Goal: Information Seeking & Learning: Learn about a topic

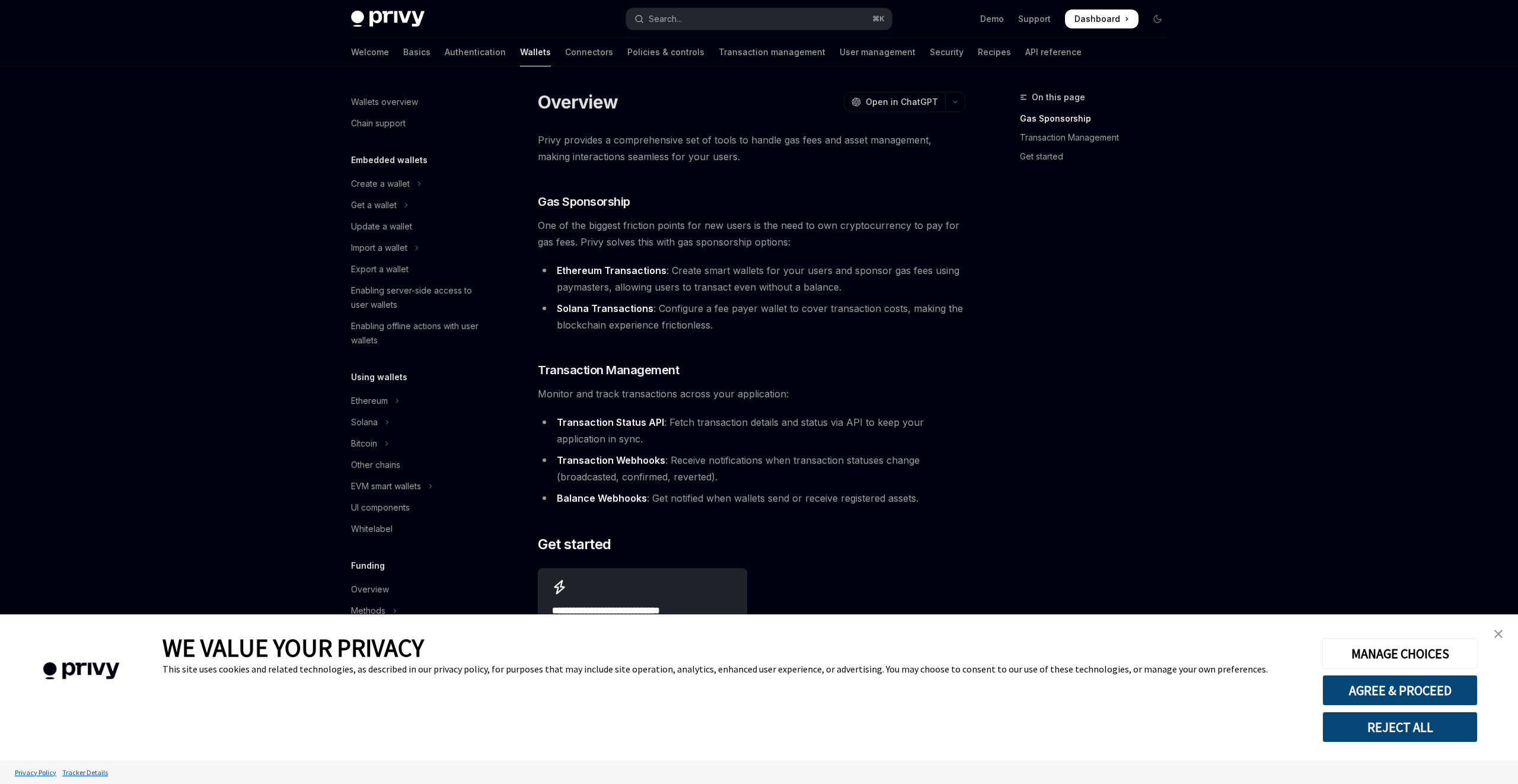
scroll to position [159, 0]
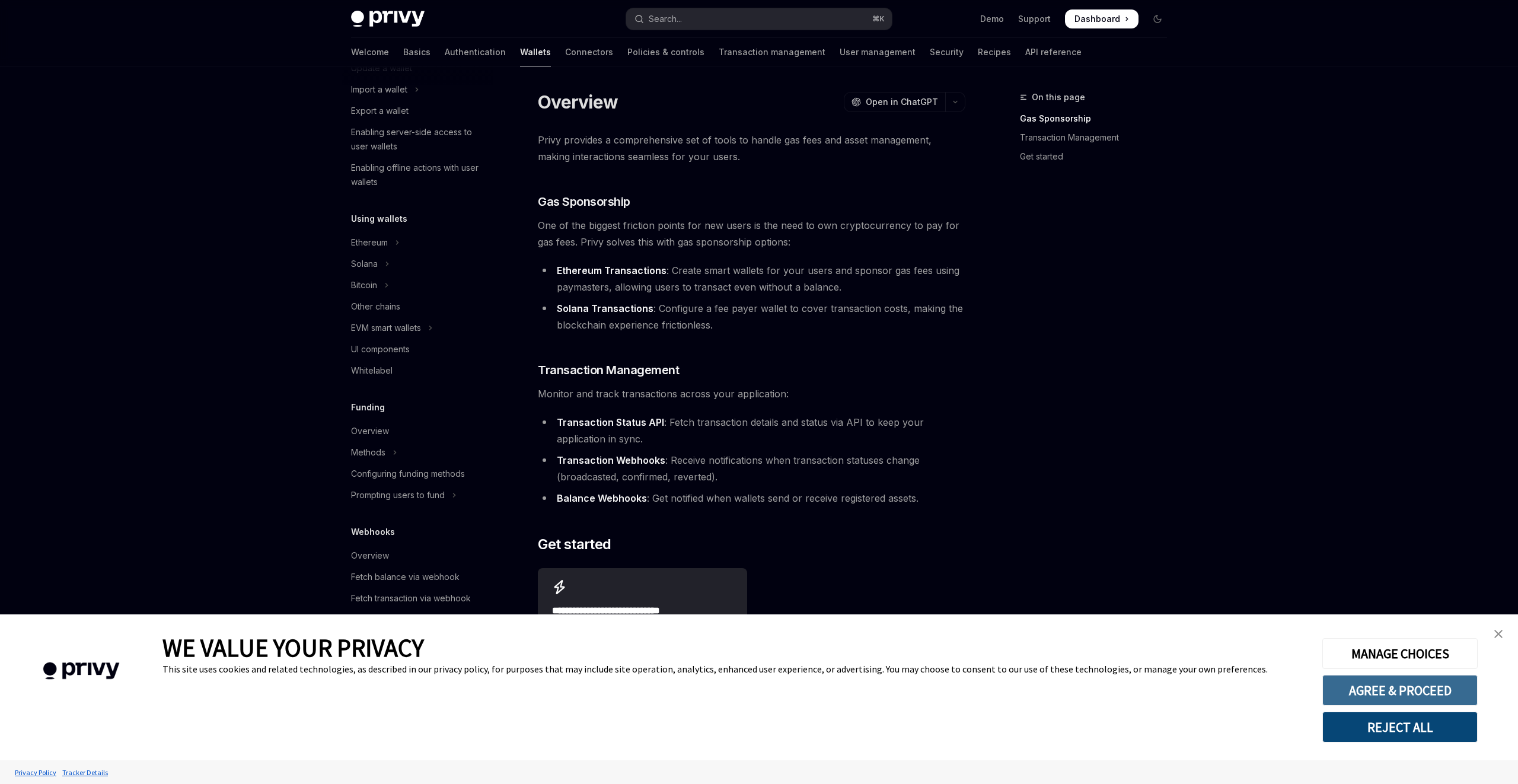
click at [1339, 698] on button "AGREE & PROCEED" at bounding box center [1401, 690] width 155 height 31
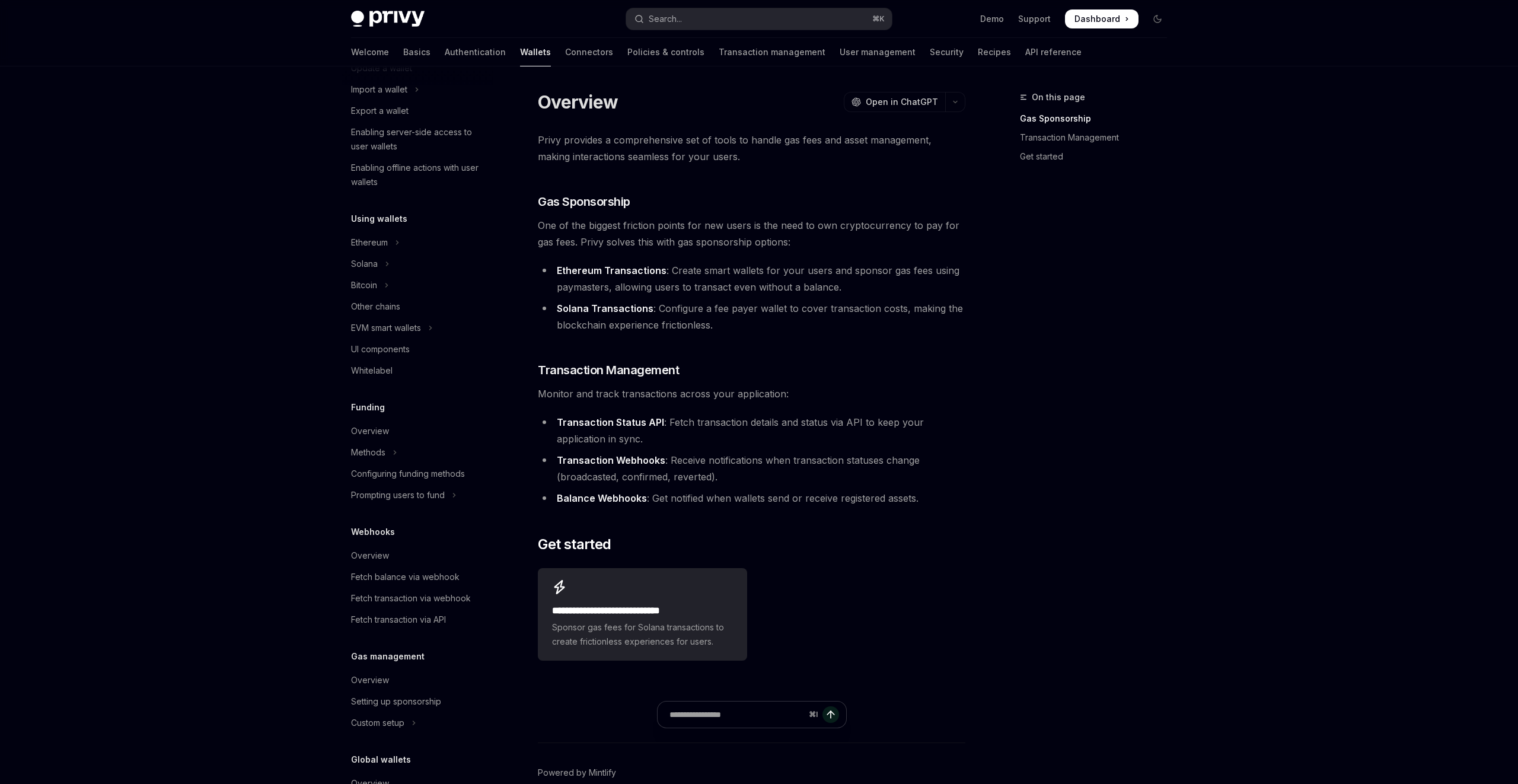
scroll to position [41, 0]
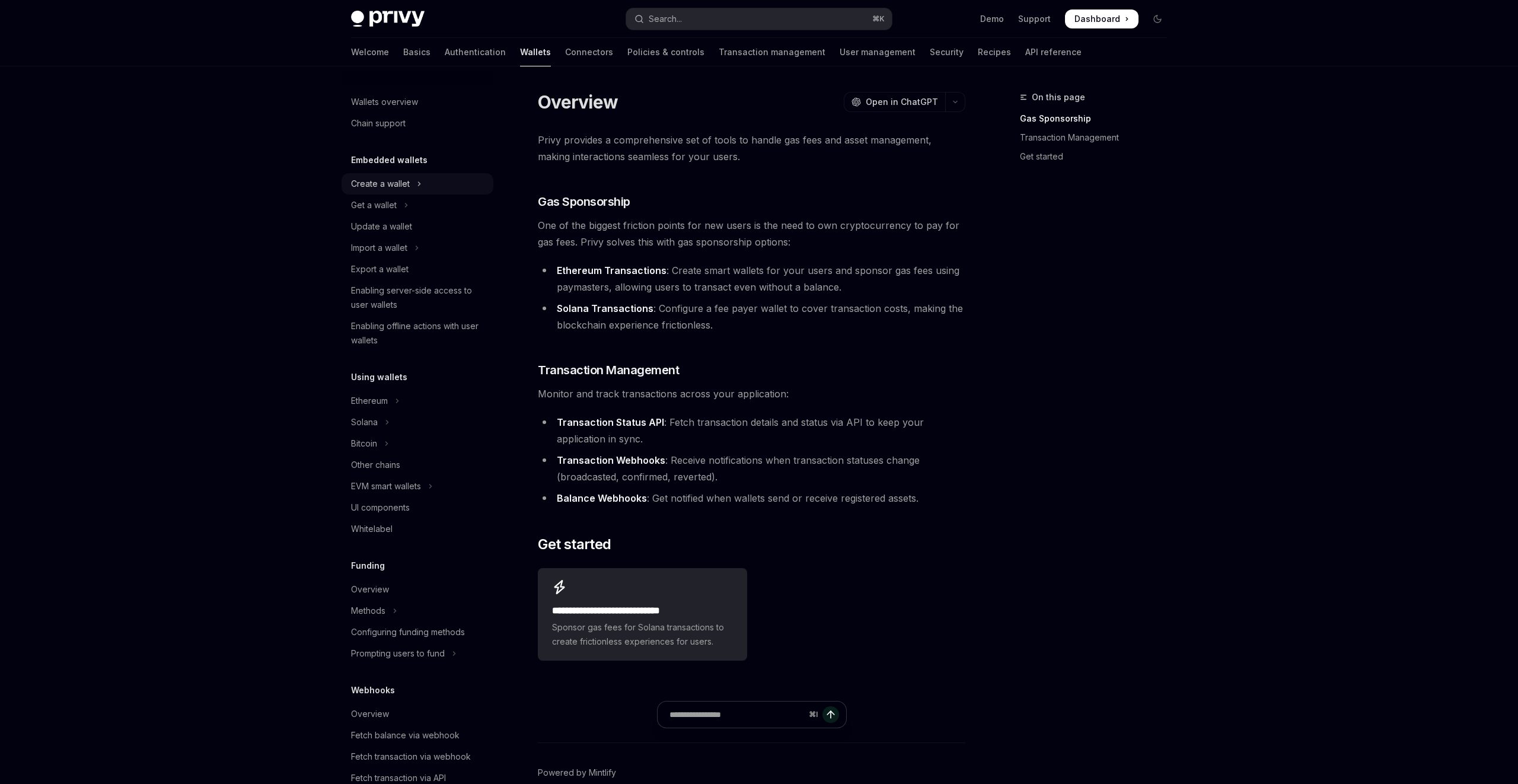
click at [418, 190] on icon "Toggle Create a wallet section" at bounding box center [419, 184] width 5 height 14
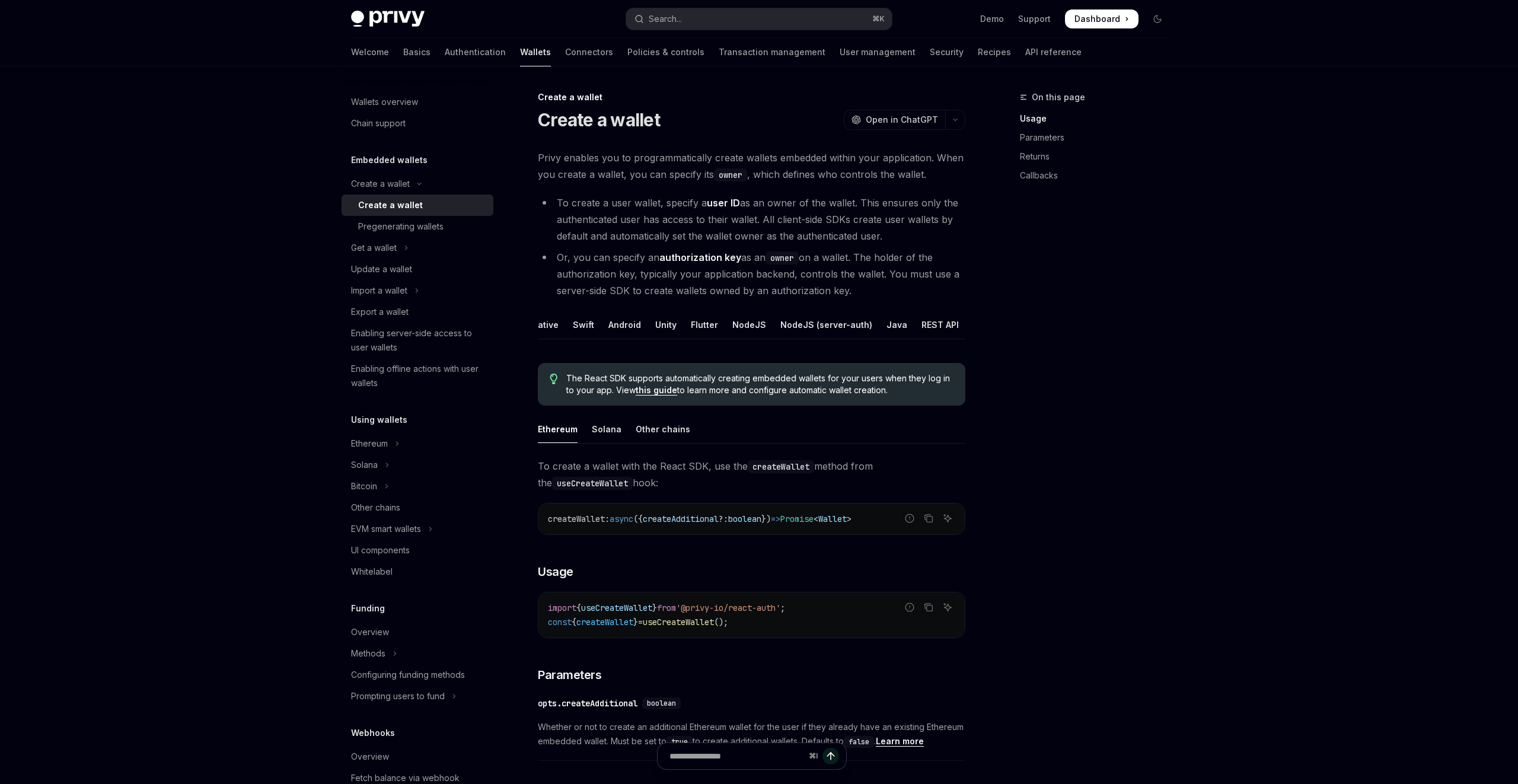
scroll to position [0, 81]
click at [912, 319] on div "REST API" at bounding box center [931, 324] width 37 height 28
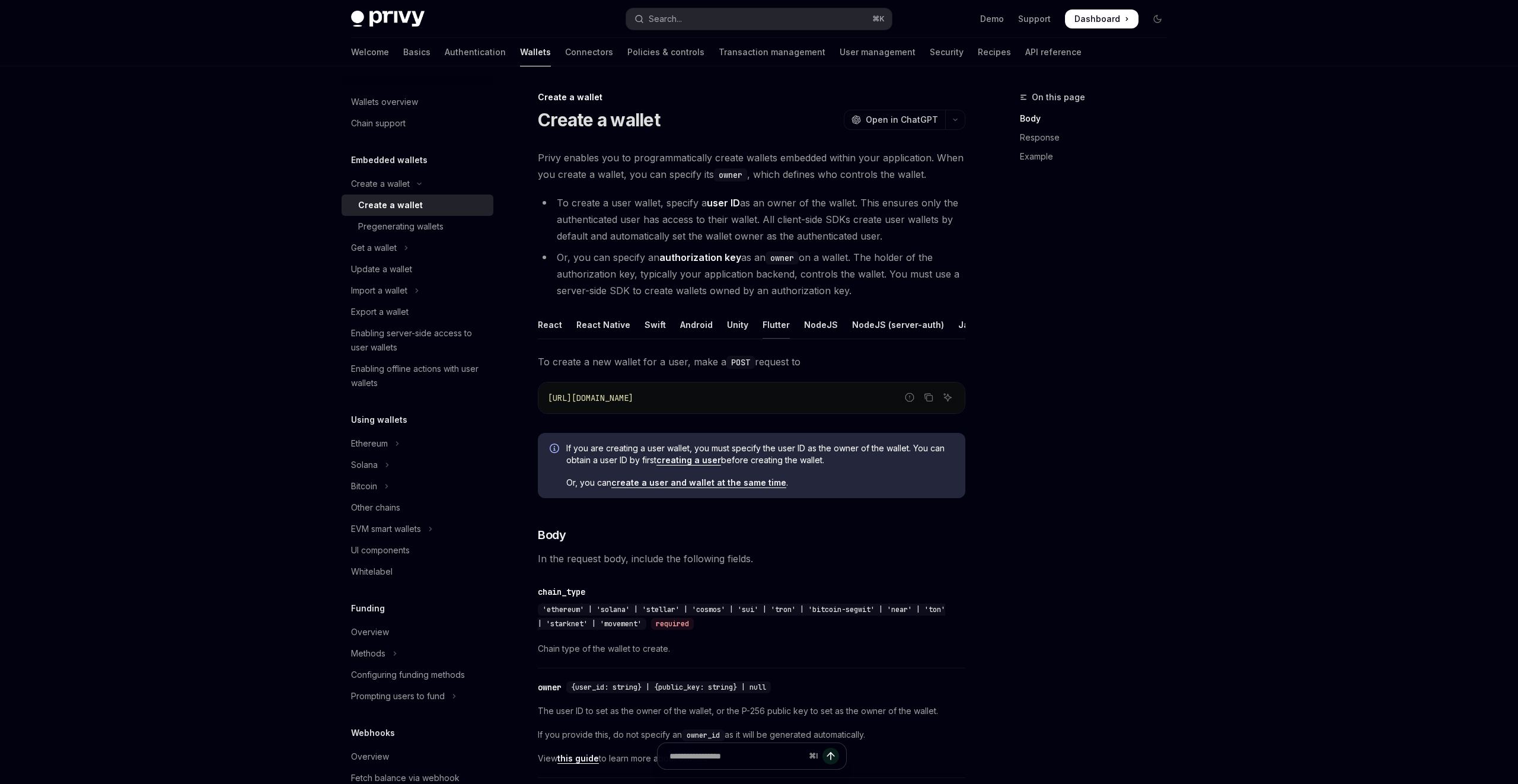
click at [764, 323] on div "Flutter" at bounding box center [776, 324] width 27 height 28
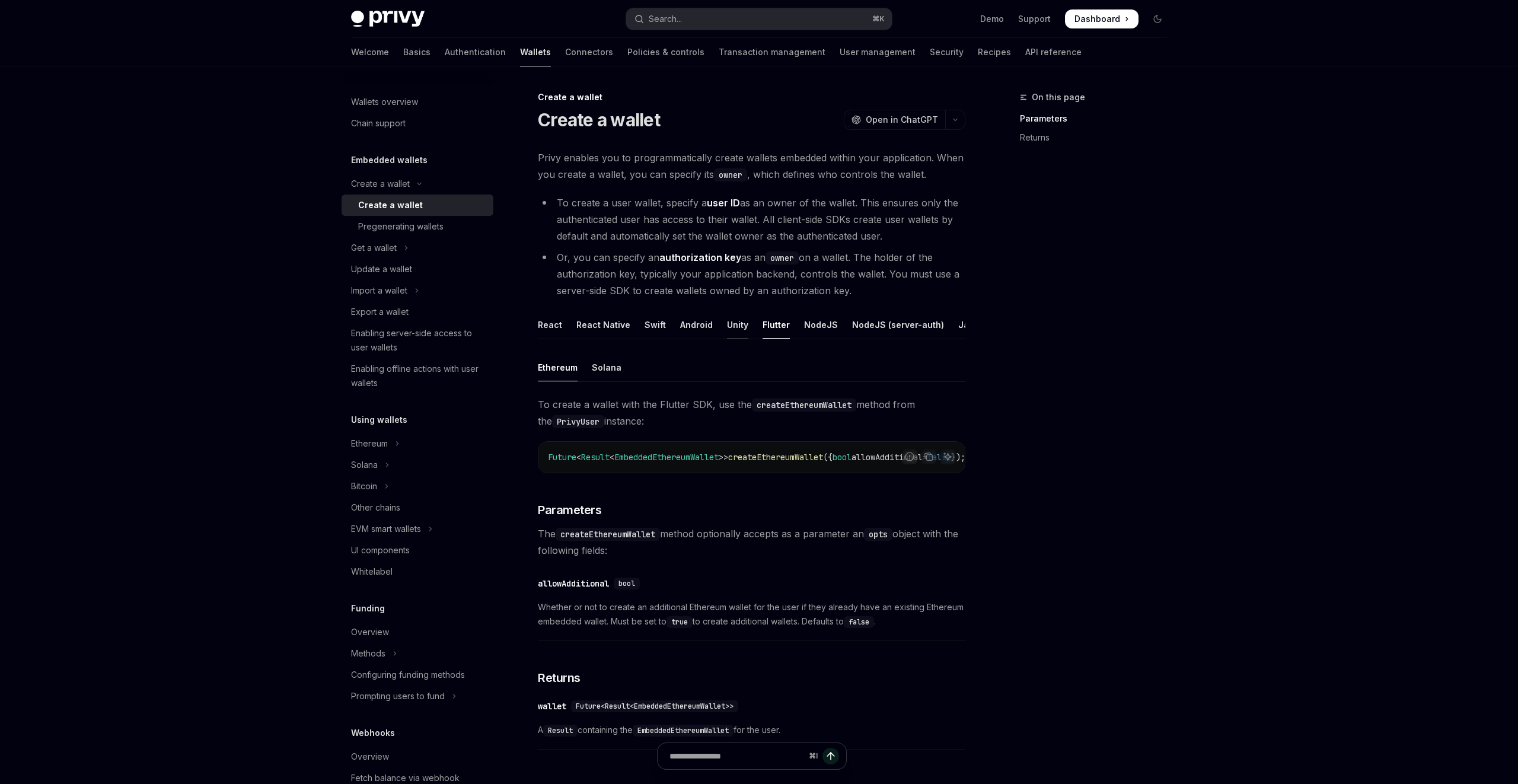
click at [735, 323] on div "Unity" at bounding box center [738, 324] width 22 height 28
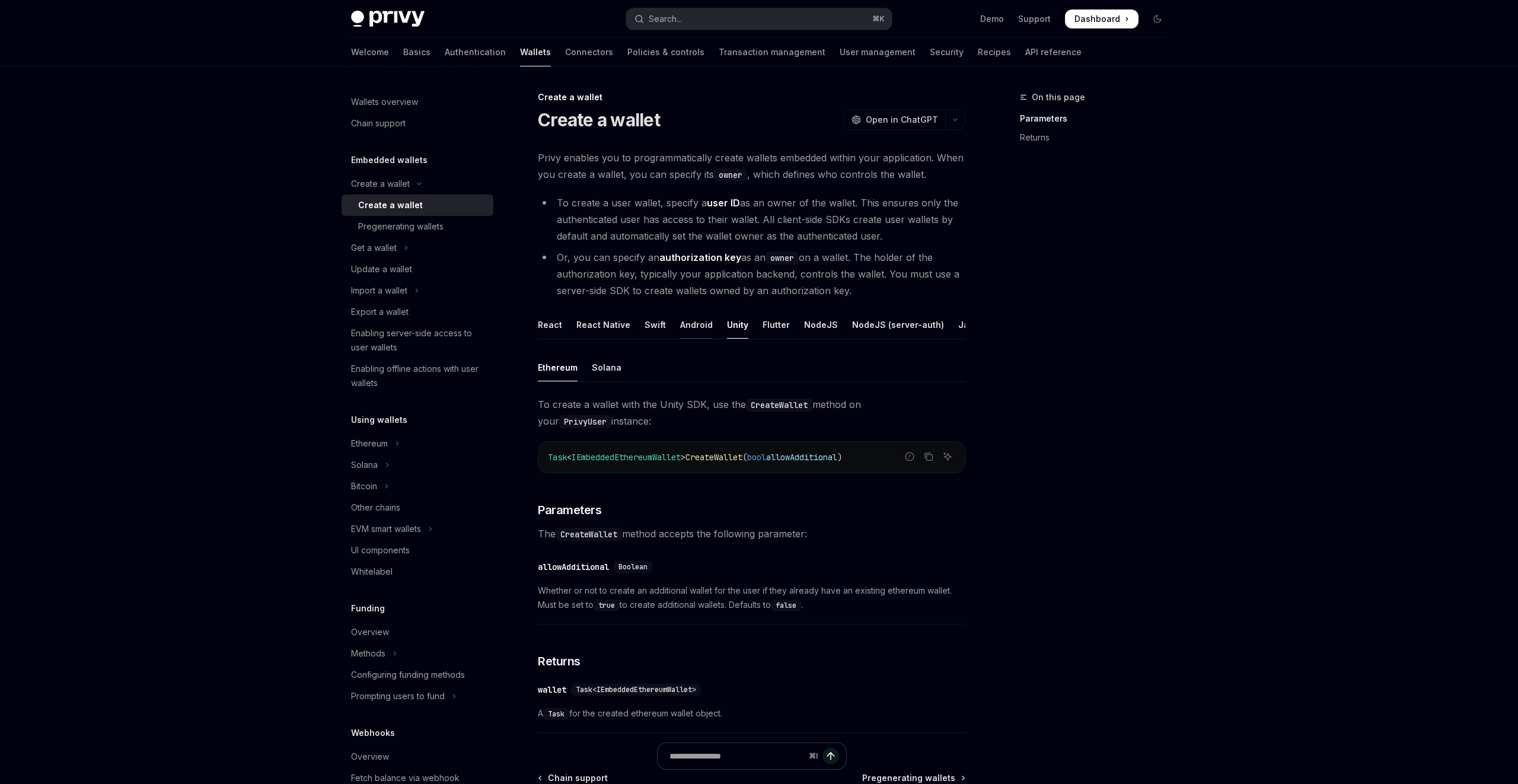
click at [699, 323] on div "Android" at bounding box center [696, 324] width 32 height 28
click at [656, 324] on div "Swift" at bounding box center [656, 324] width 22 height 28
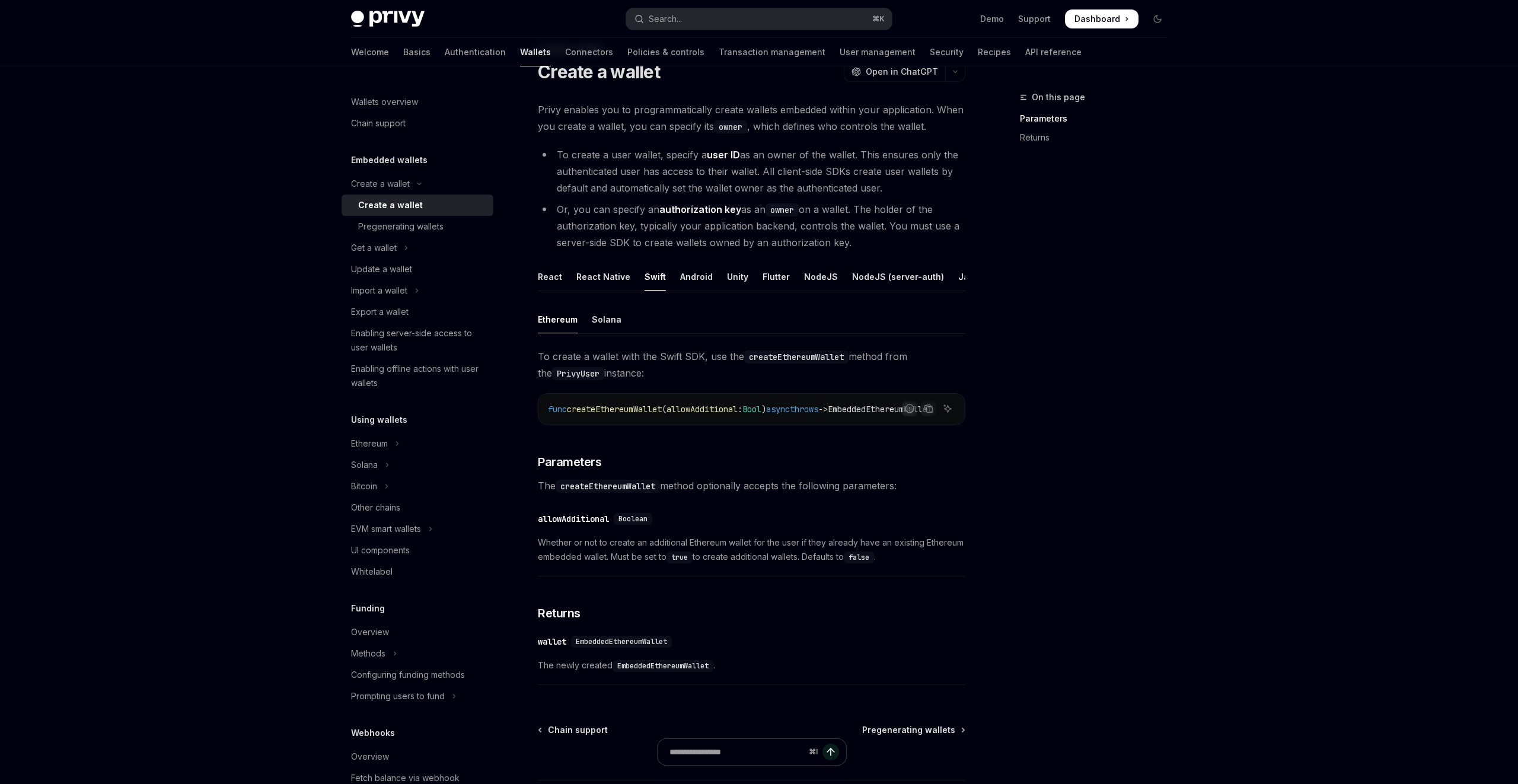
scroll to position [56, 0]
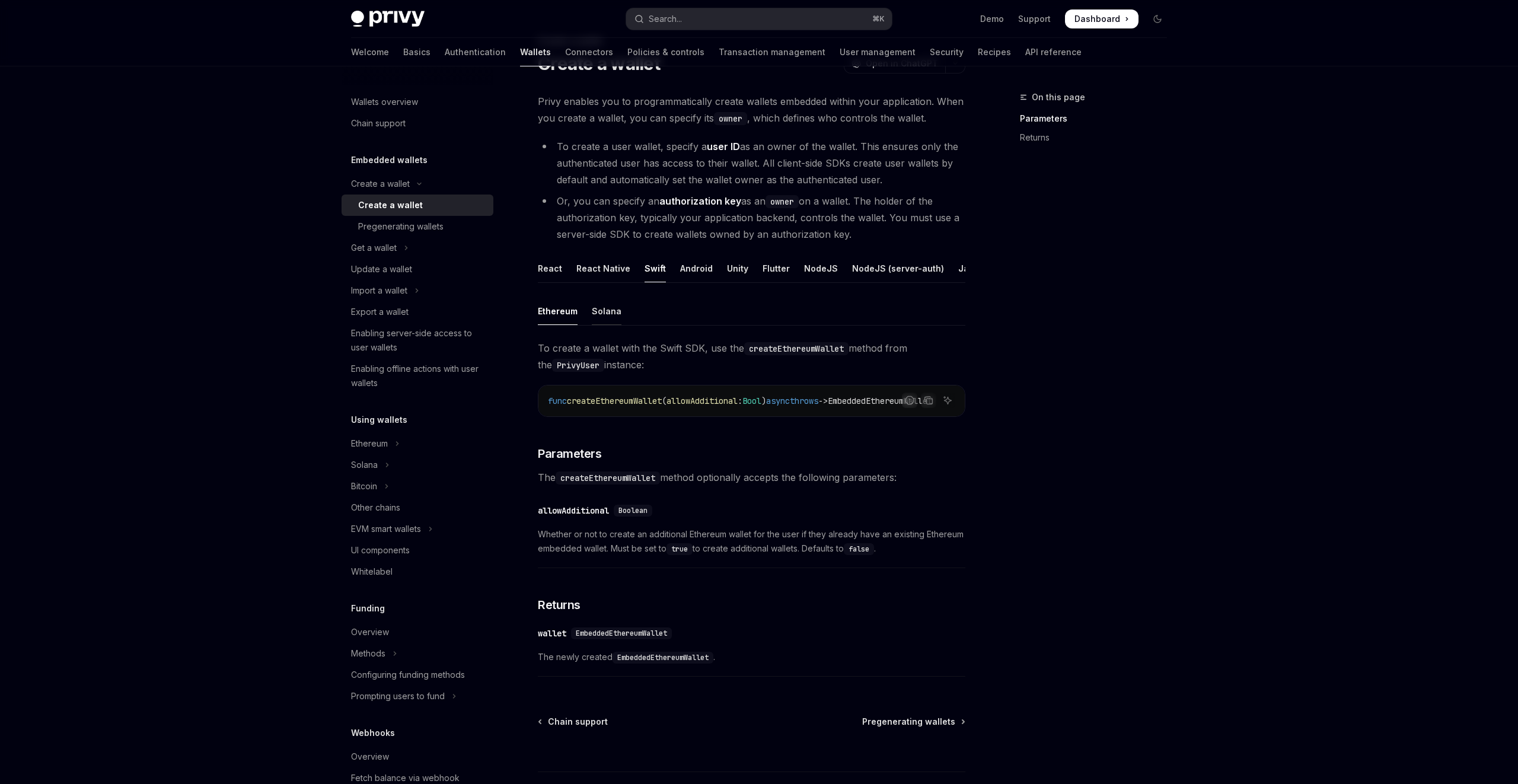
click at [612, 316] on div "Solana" at bounding box center [607, 311] width 30 height 28
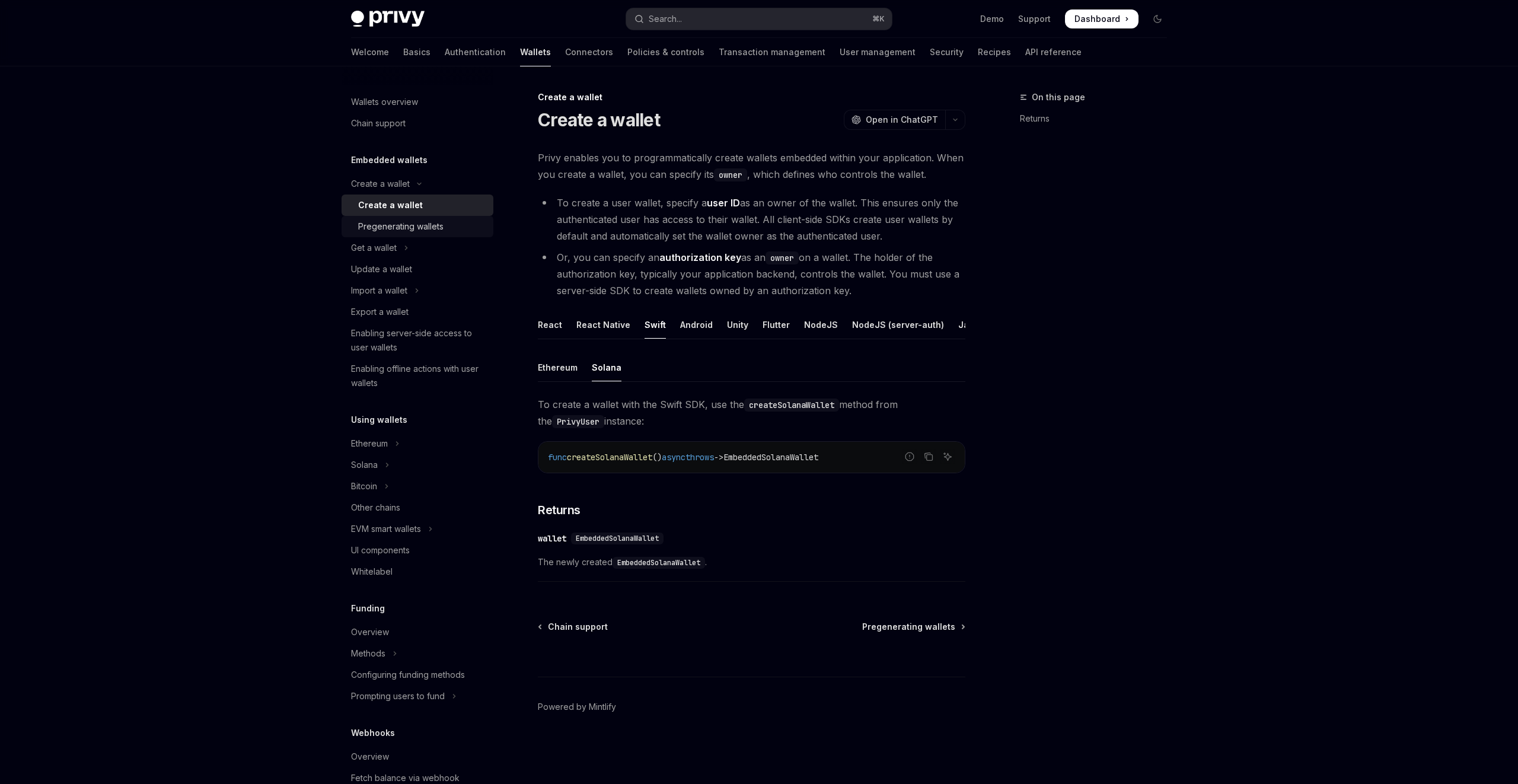
click at [445, 232] on div "Pregenerating wallets" at bounding box center [422, 226] width 128 height 14
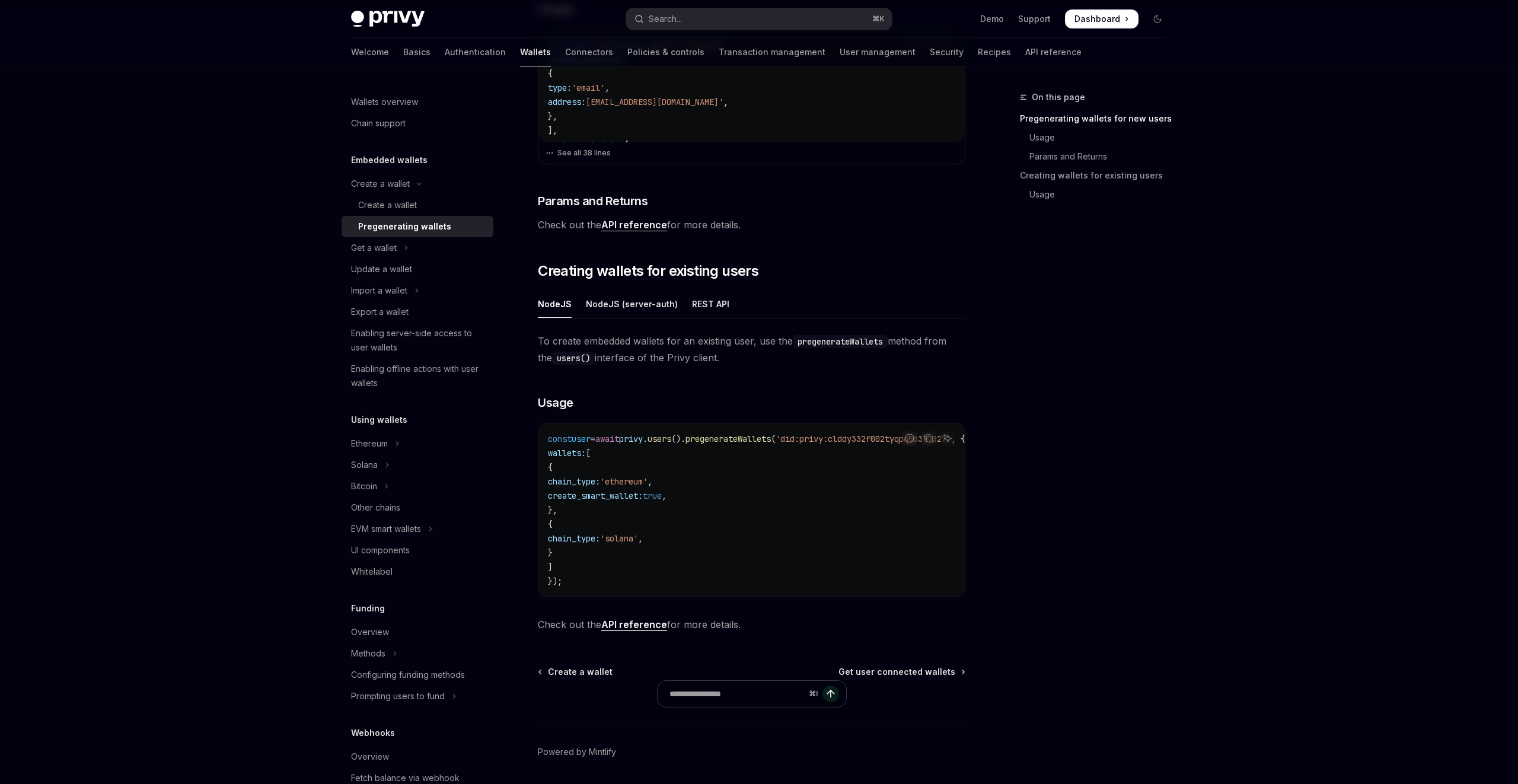
scroll to position [467, 0]
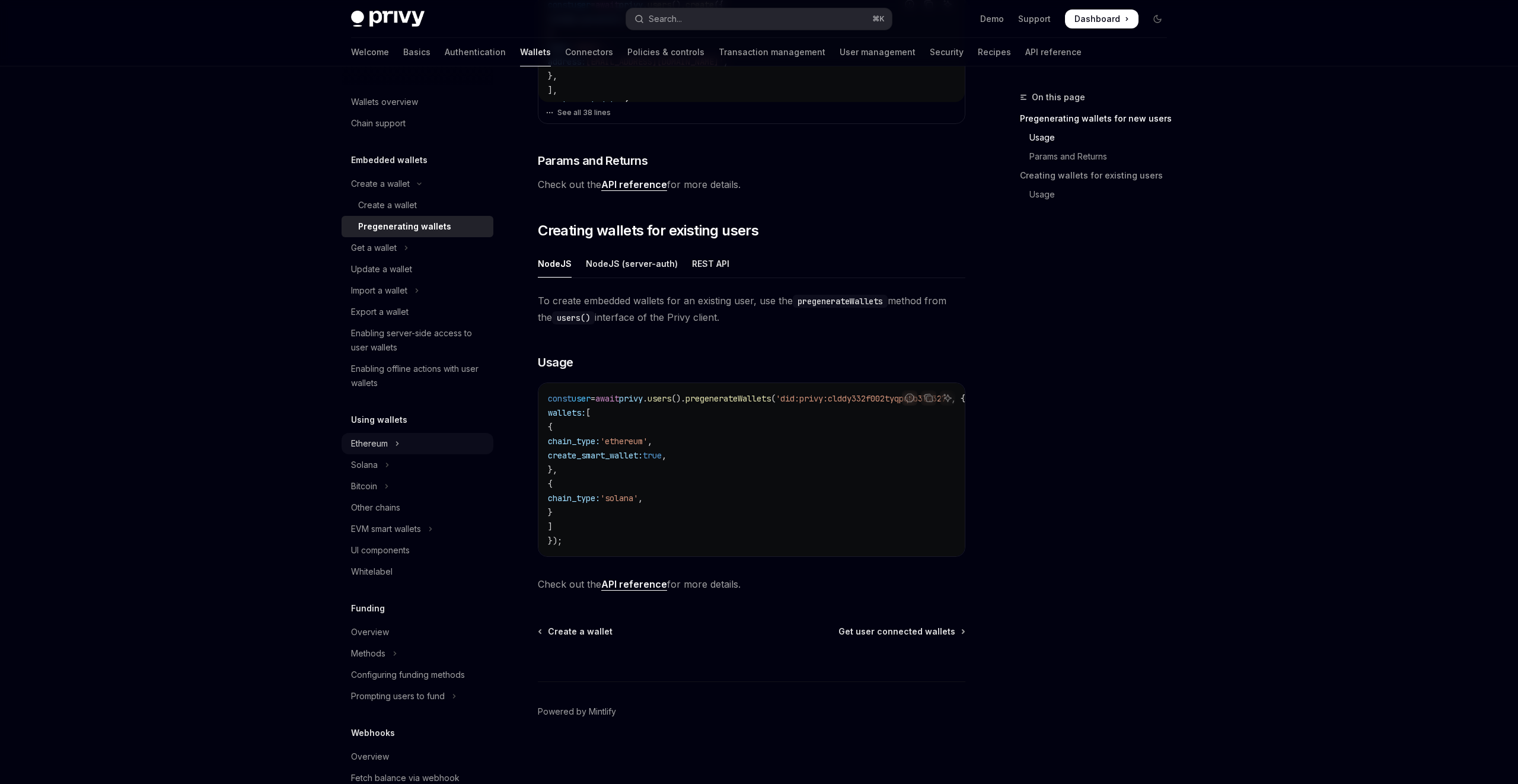
click at [424, 442] on button "Ethereum" at bounding box center [417, 444] width 152 height 22
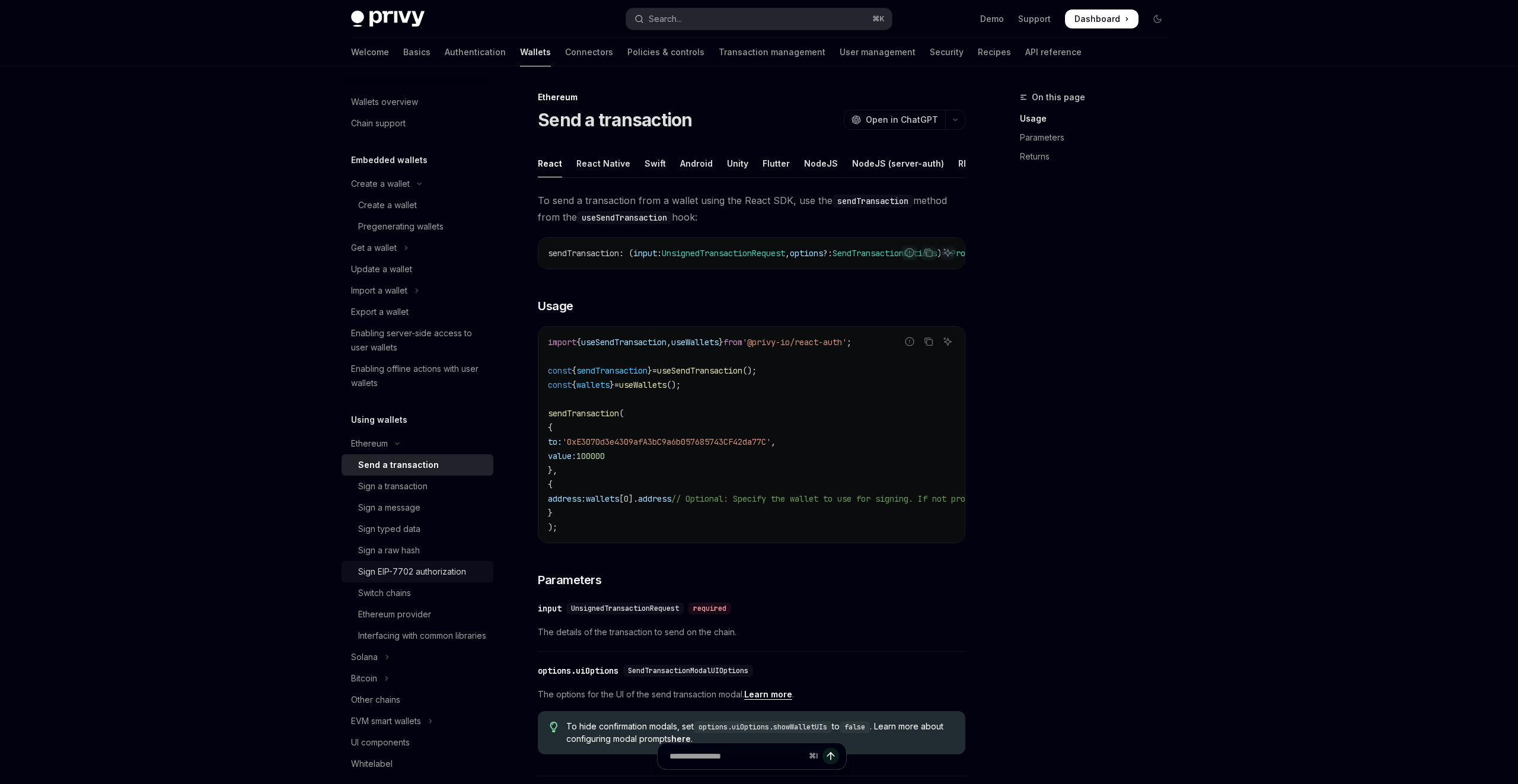
click at [445, 568] on div "Sign EIP-7702 authorization" at bounding box center [412, 571] width 108 height 14
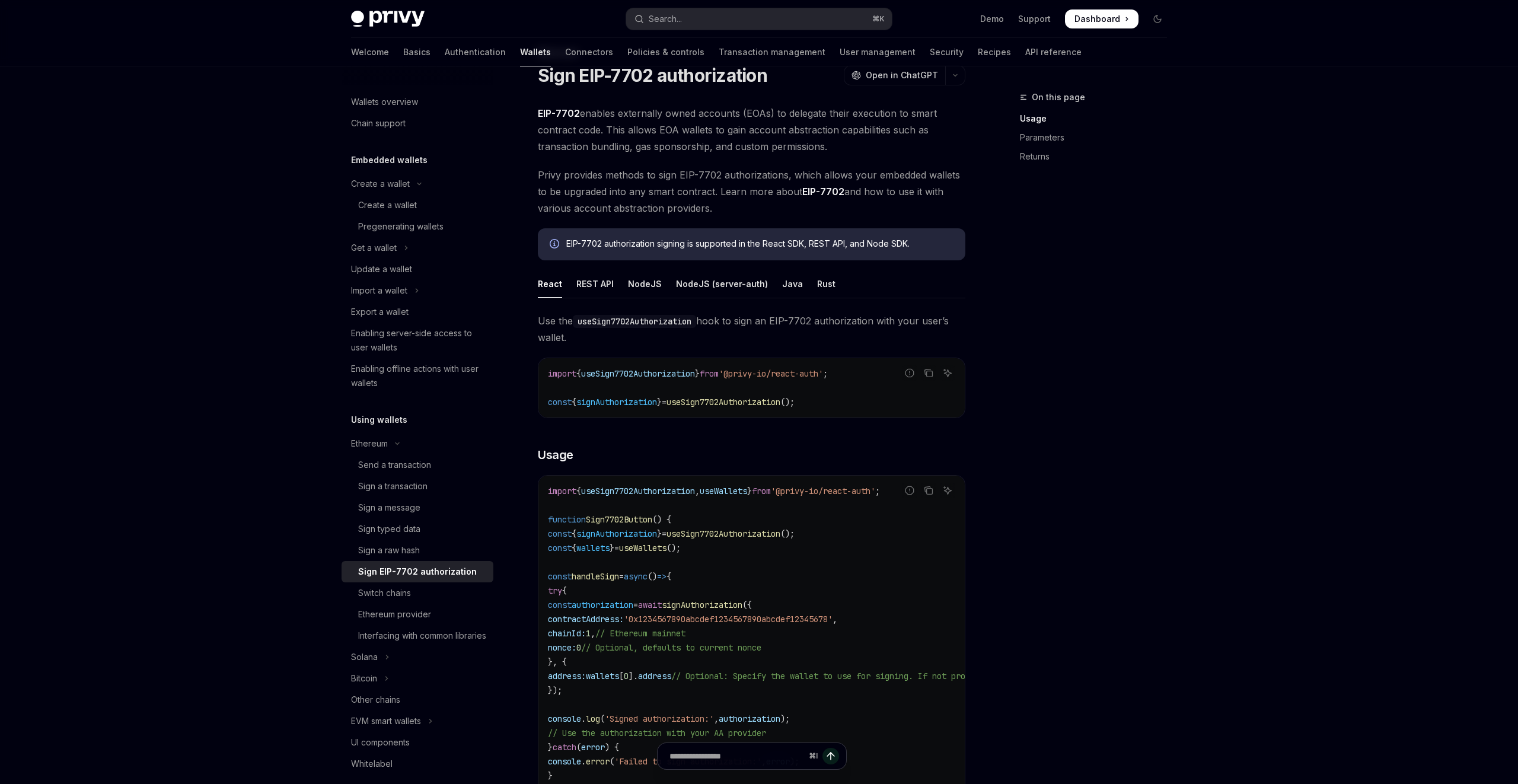
scroll to position [42, 0]
click at [581, 286] on div "REST API" at bounding box center [595, 286] width 37 height 28
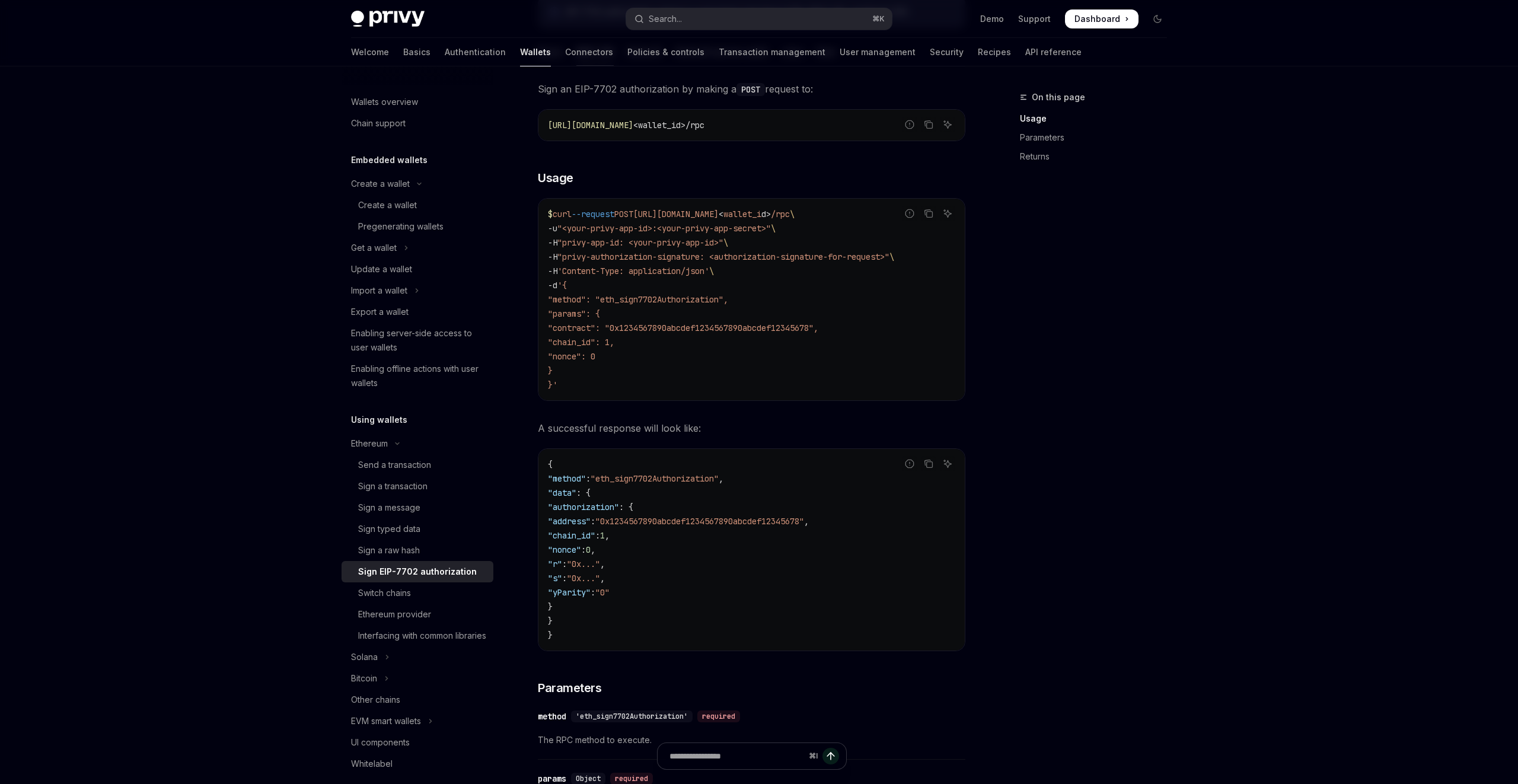
scroll to position [280, 0]
click at [586, 591] on span ""yParity"" at bounding box center [569, 588] width 43 height 11
click at [440, 596] on div "Switch chains" at bounding box center [422, 593] width 128 height 14
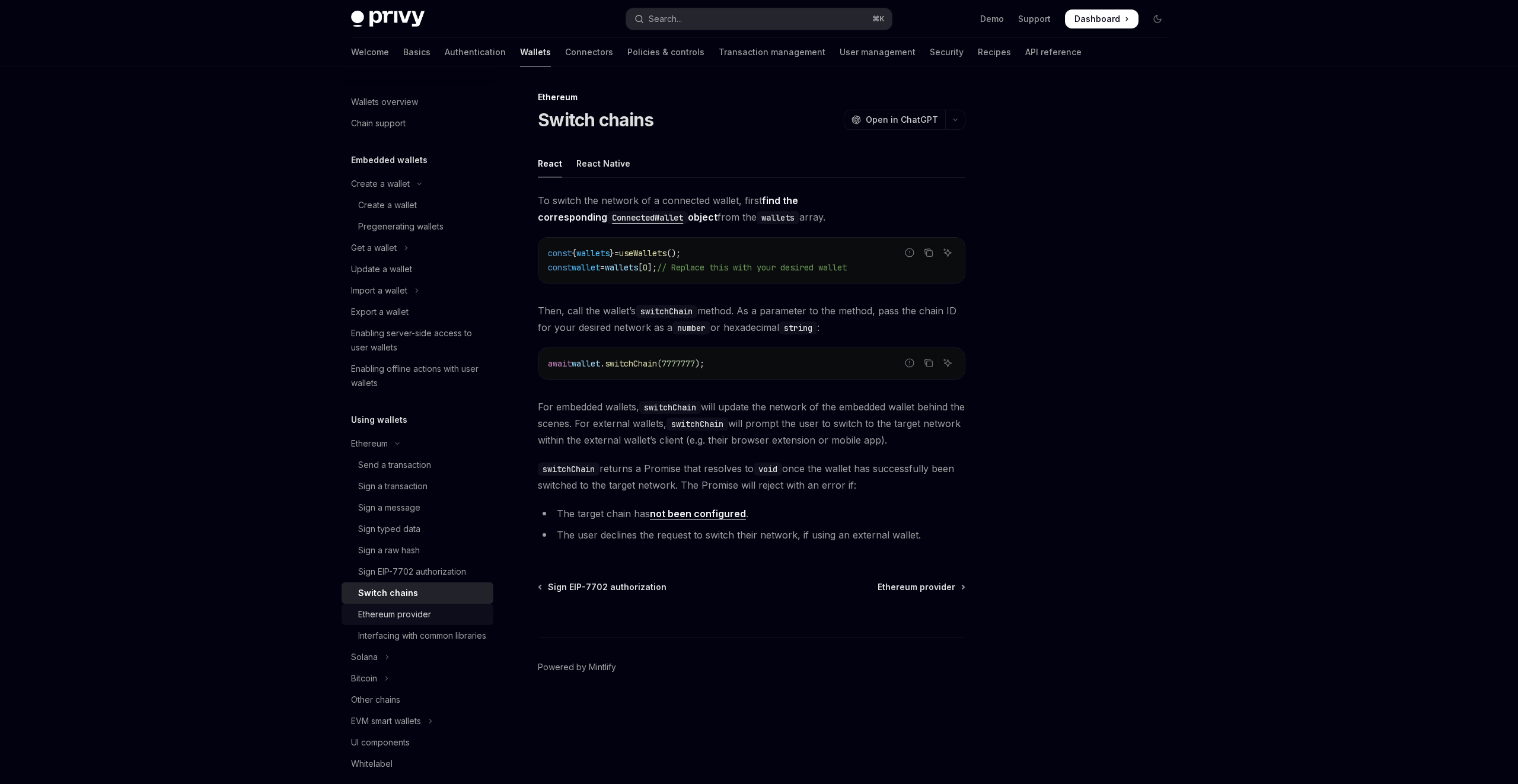
click at [436, 608] on div "Ethereum provider" at bounding box center [422, 614] width 128 height 14
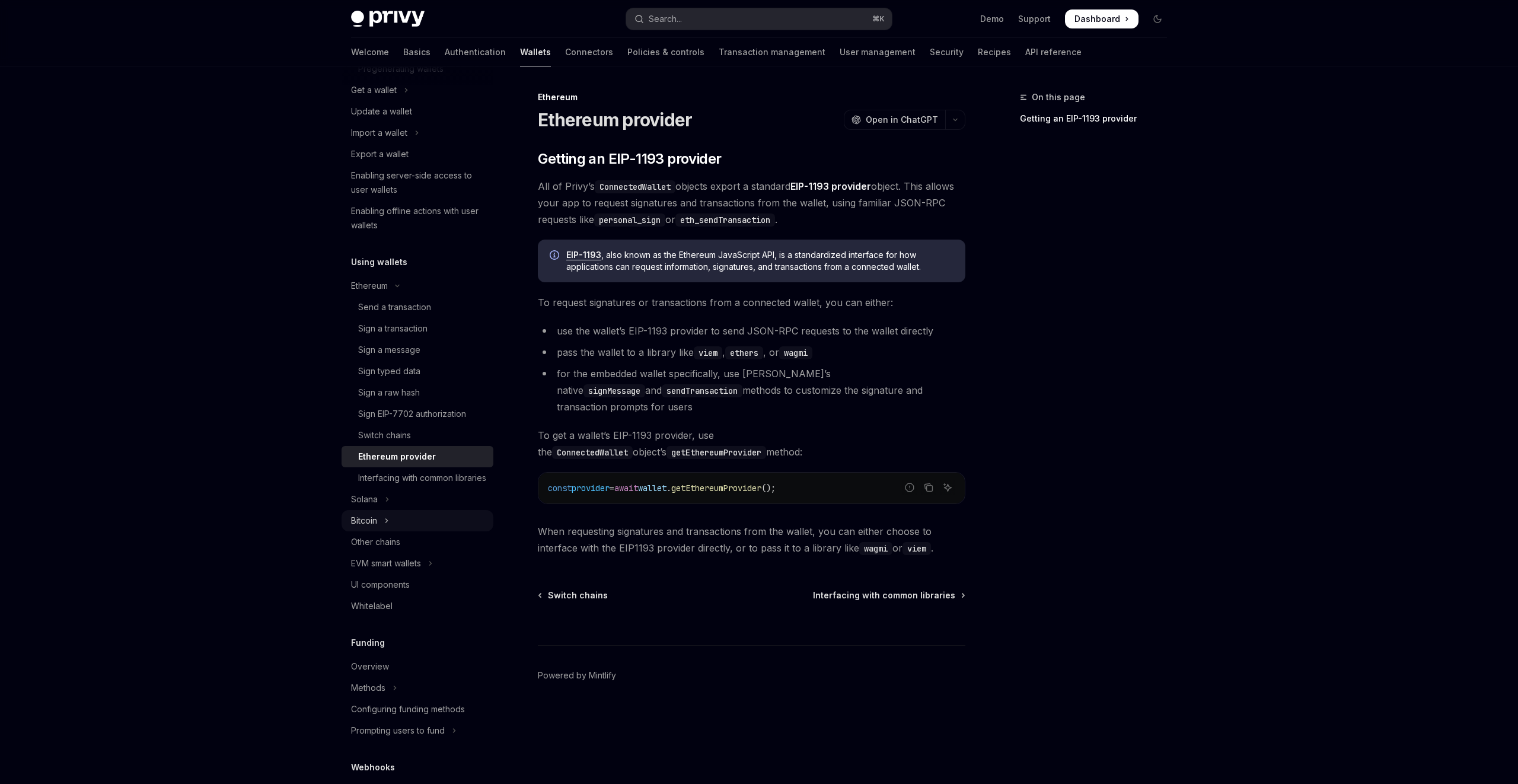
scroll to position [205, 0]
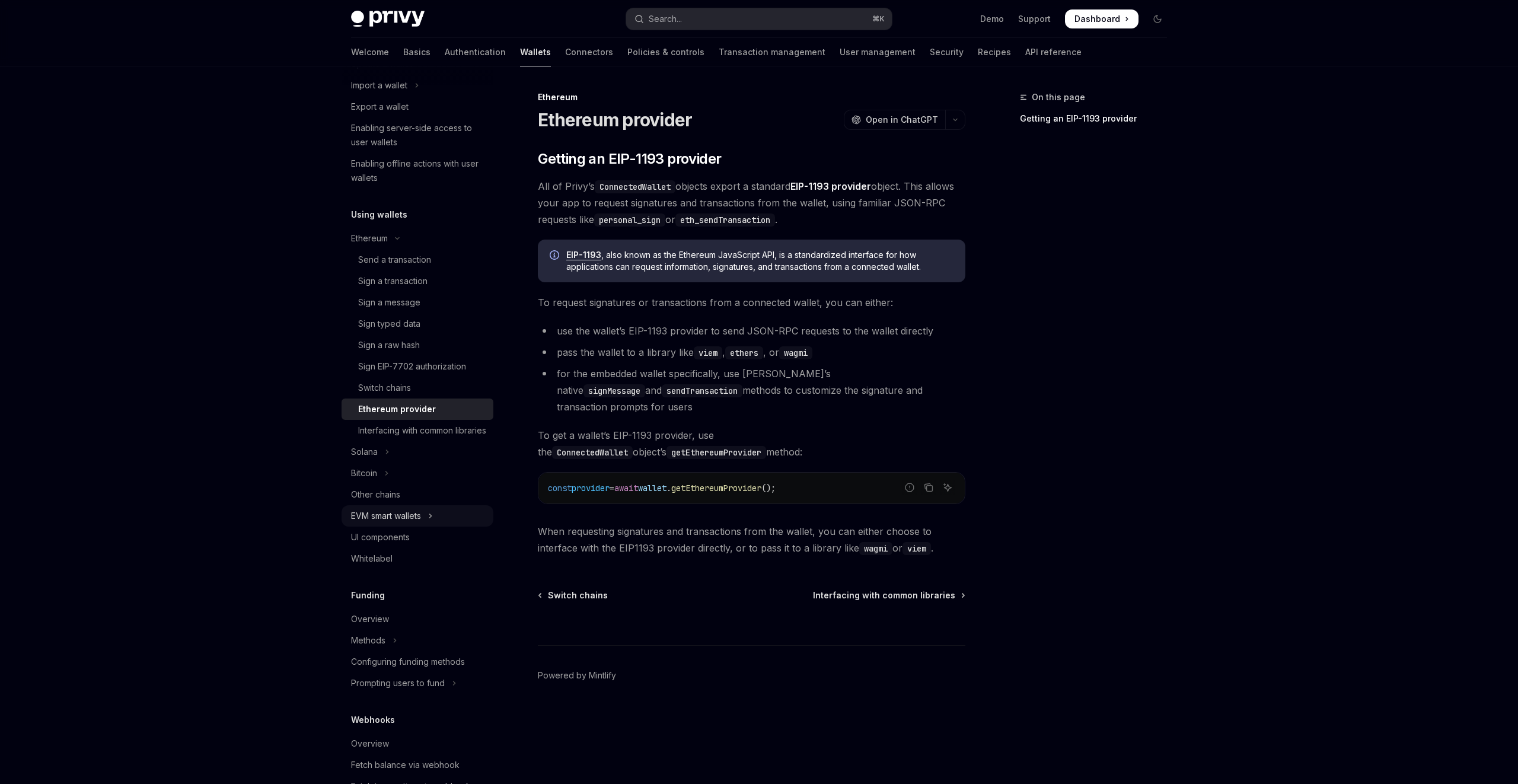
click at [398, 527] on button "EVM smart wallets" at bounding box center [417, 516] width 152 height 22
type textarea "*"
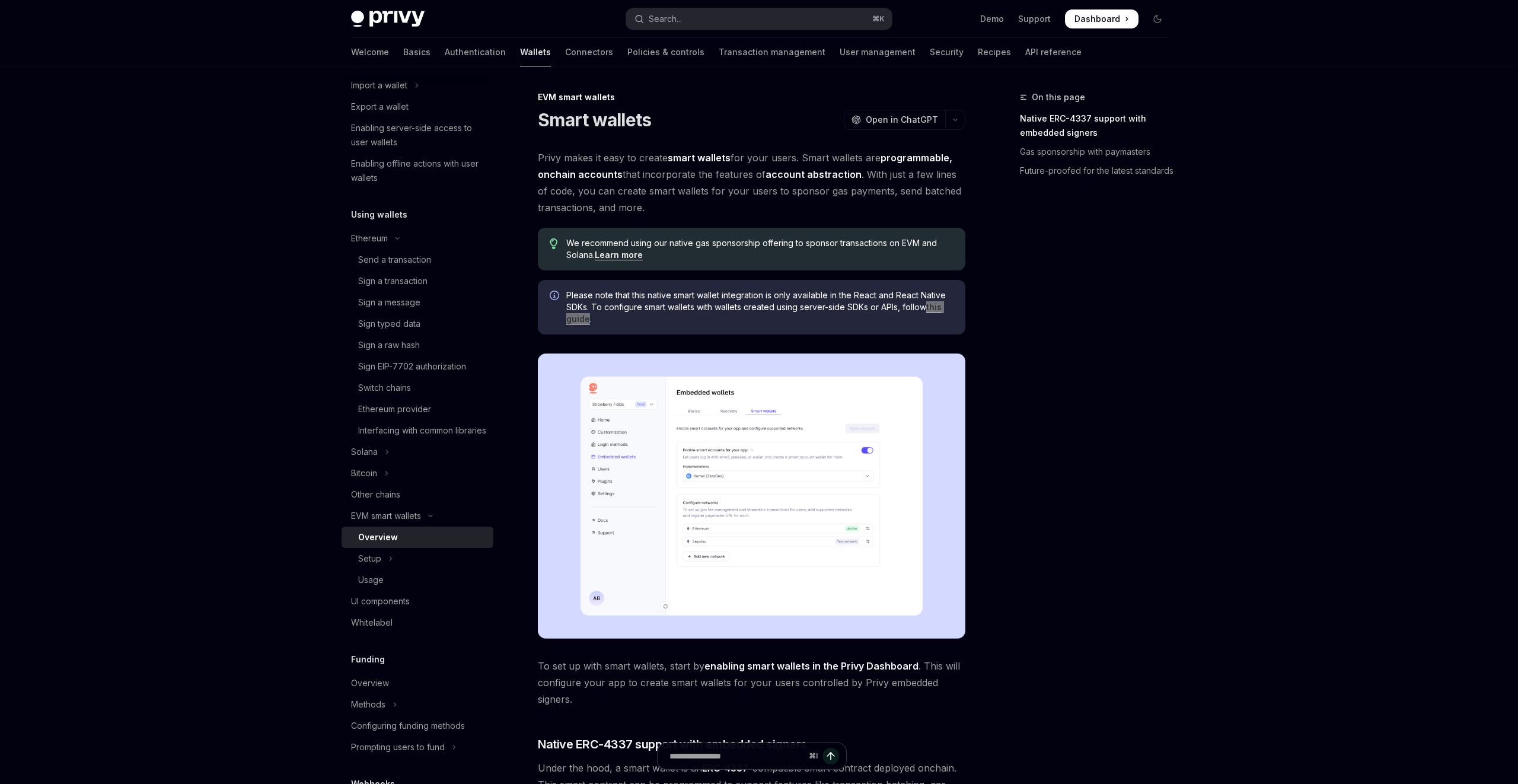
drag, startPoint x: 935, startPoint y: 308, endPoint x: 1083, endPoint y: 0, distance: 341.7
click at [0, 0] on div "Skip to main content Privy Docs home page Search... ⌘ K Demo Support Dashboard …" at bounding box center [759, 716] width 1518 height 1433
